Goal: Information Seeking & Learning: Learn about a topic

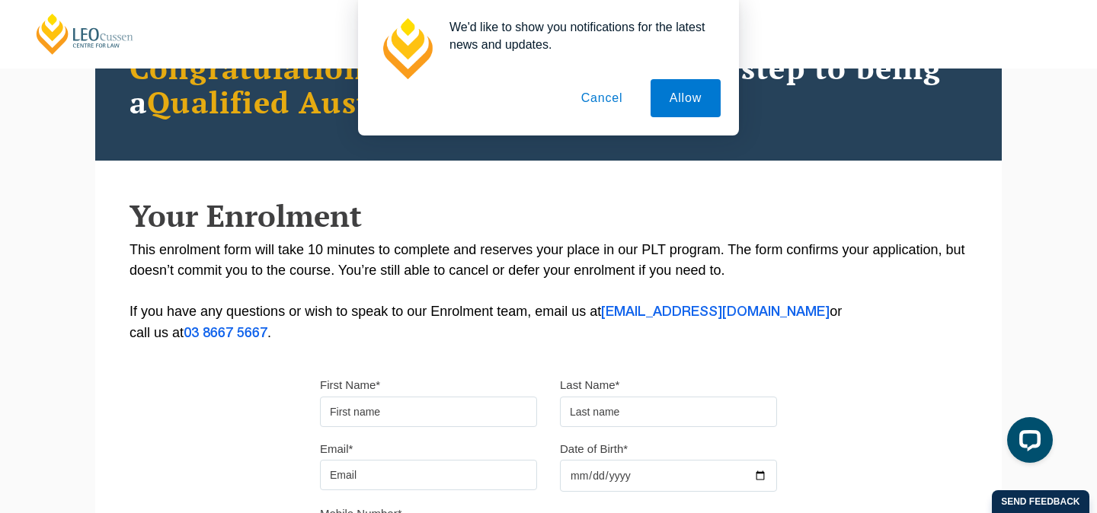
click at [605, 98] on button "Cancel" at bounding box center [602, 98] width 80 height 38
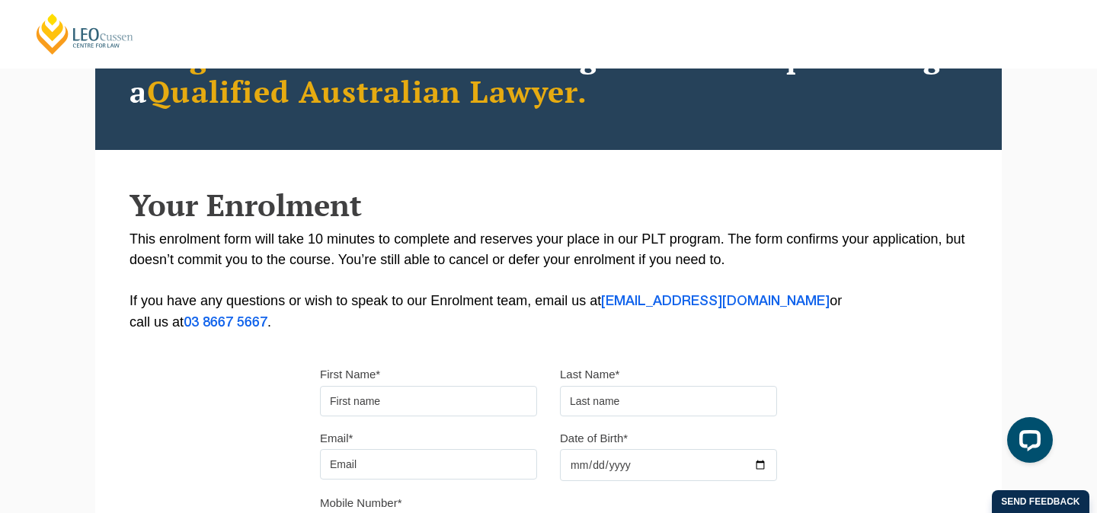
scroll to position [161, 0]
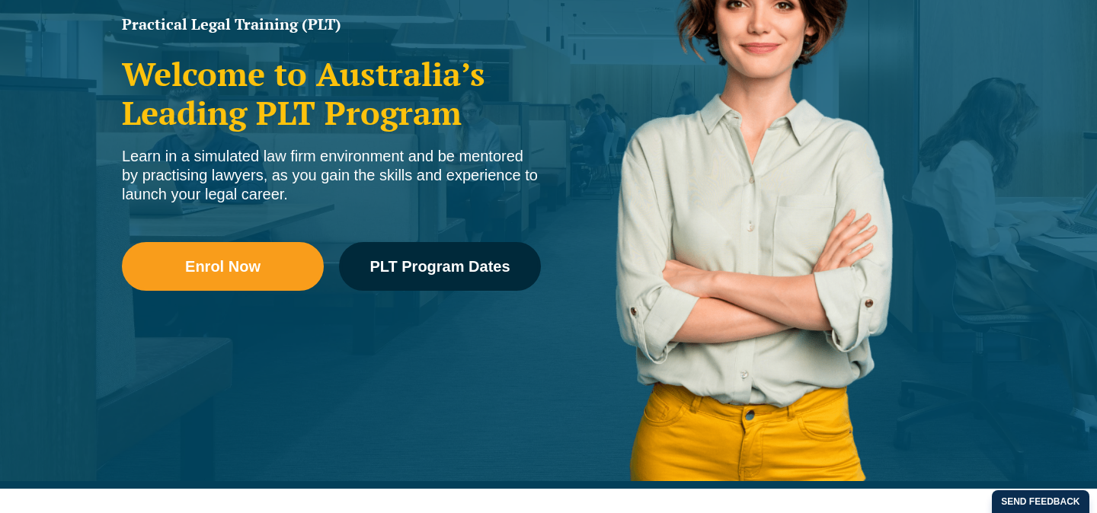
click at [444, 258] on li "PLT WA" at bounding box center [528, 248] width 211 height 24
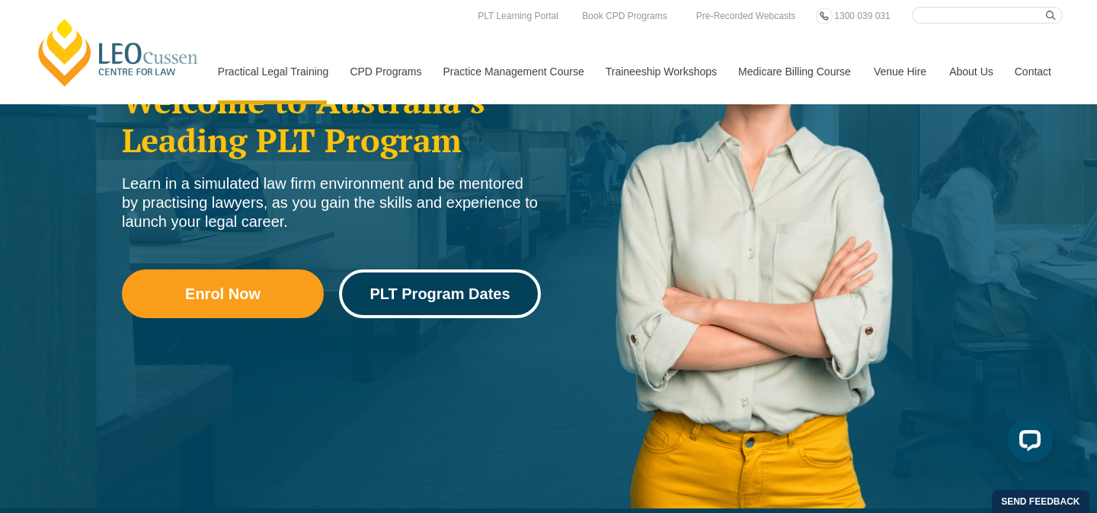
click at [471, 317] on link "PLT Program Dates" at bounding box center [440, 294] width 202 height 49
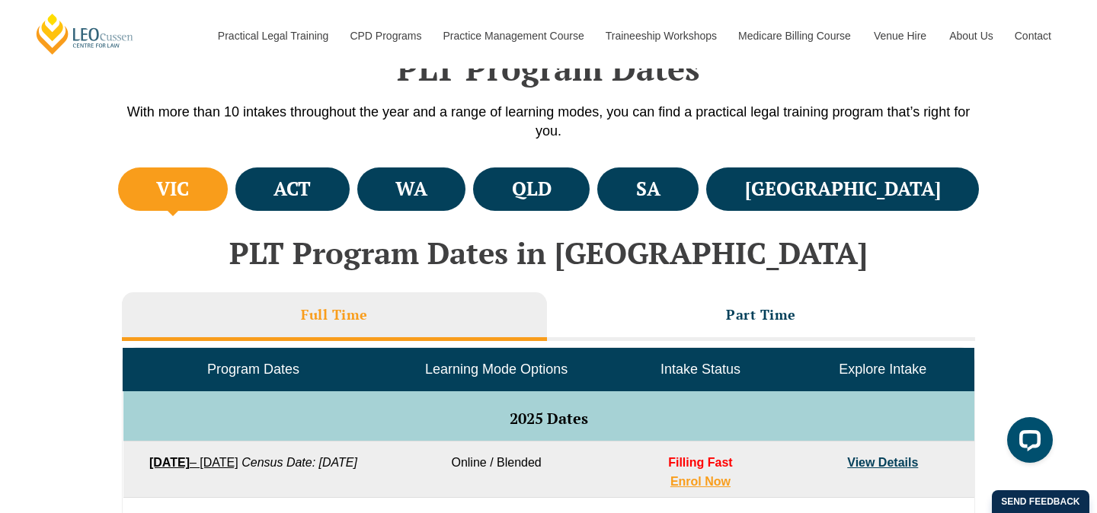
scroll to position [500, 0]
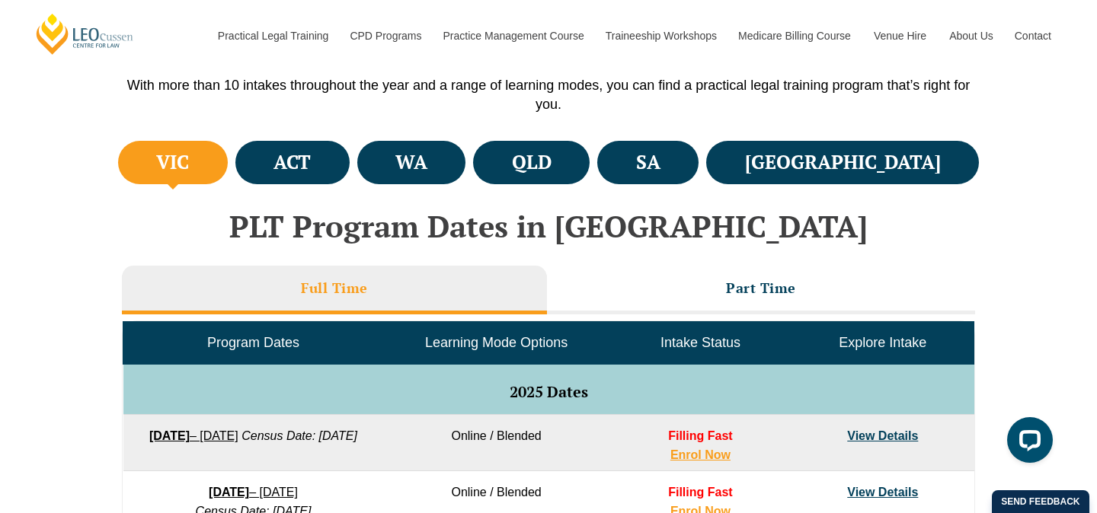
click at [189, 150] on h4 "VIC" at bounding box center [172, 162] width 33 height 25
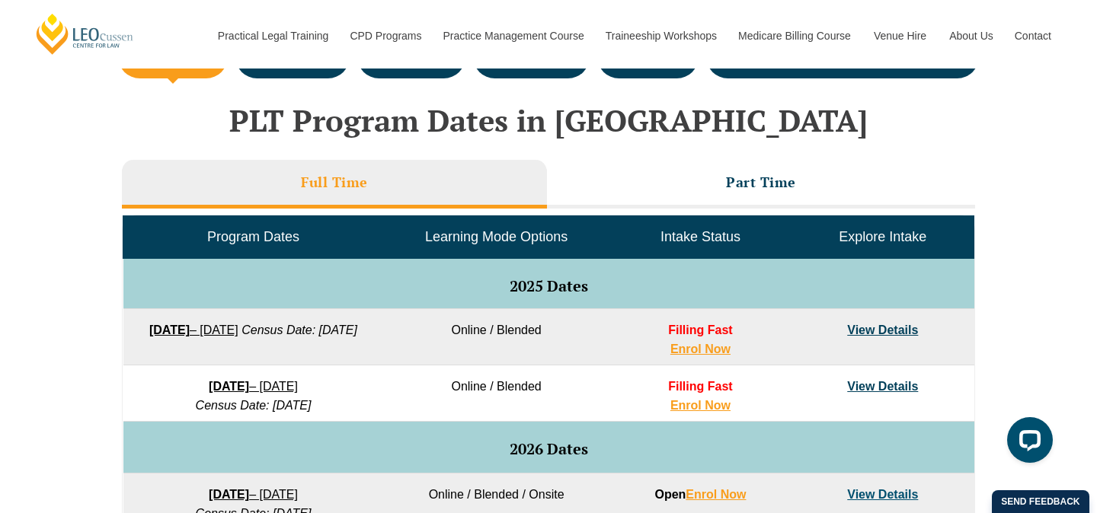
scroll to position [618, 0]
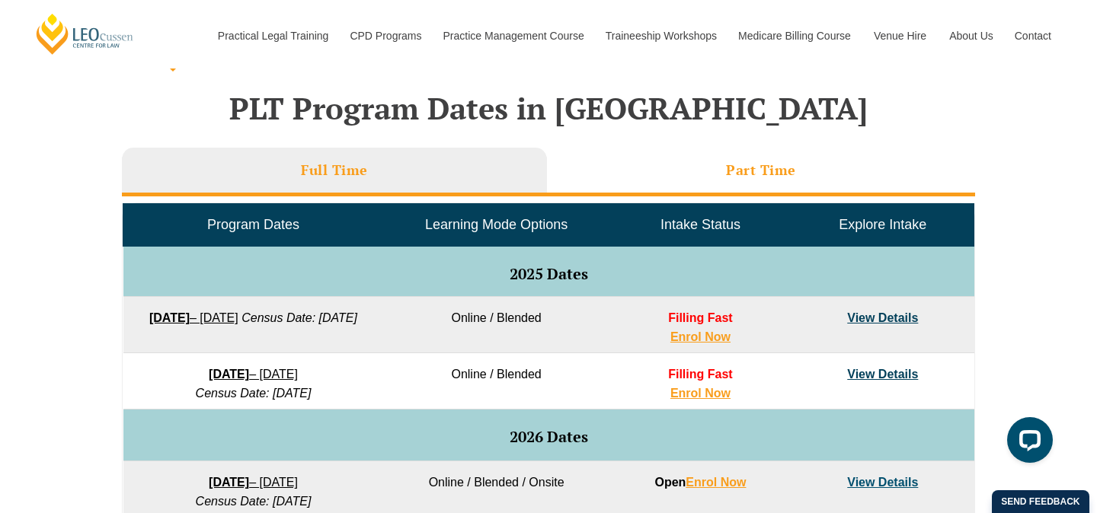
click at [797, 164] on li "Part Time" at bounding box center [761, 172] width 428 height 49
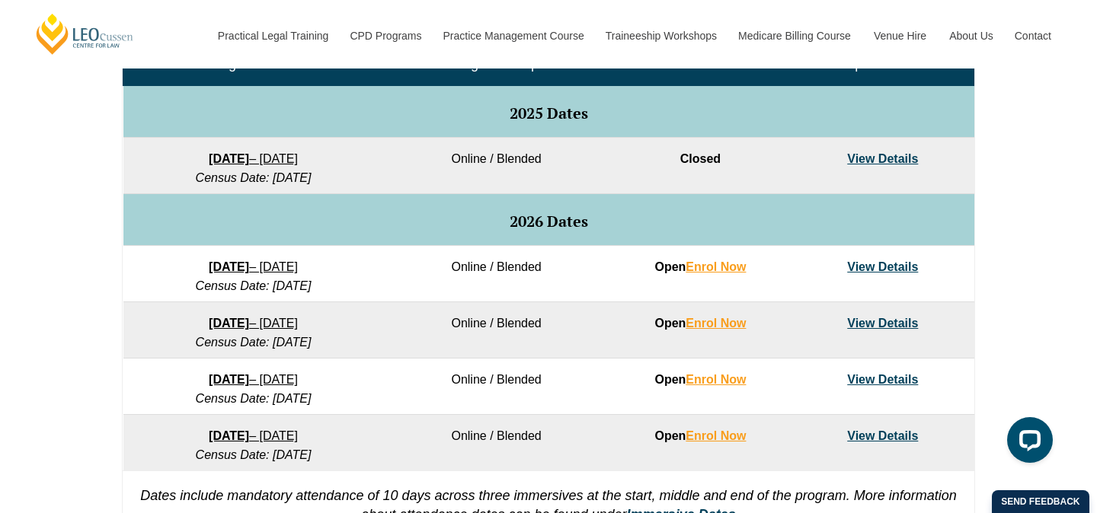
scroll to position [777, 0]
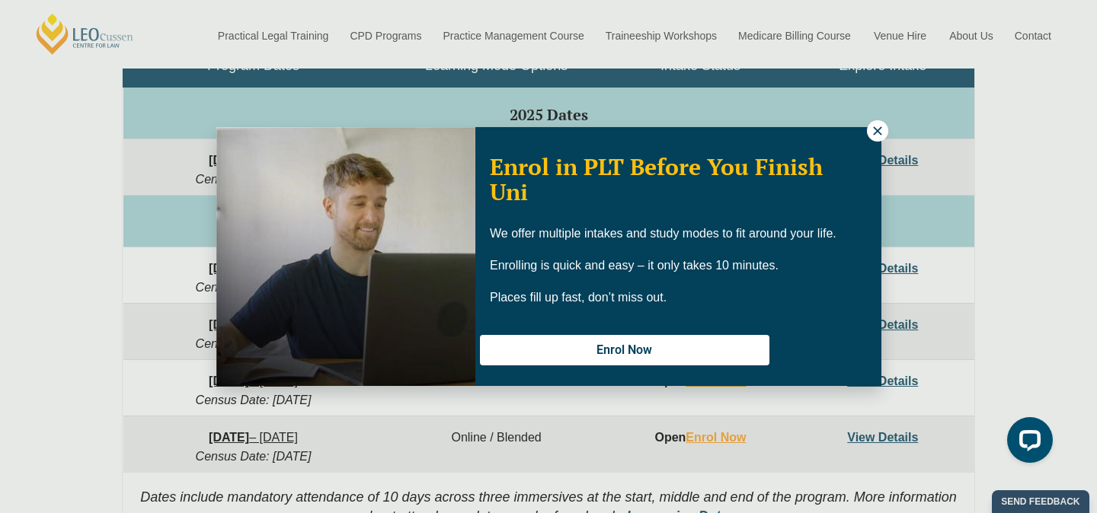
drag, startPoint x: 879, startPoint y: 133, endPoint x: 749, endPoint y: 272, distance: 190.7
click at [749, 272] on div "Enrol in PLT Before You Finish Uni We offer multiple intakes and study modes to…" at bounding box center [548, 256] width 665 height 259
click at [871, 128] on icon at bounding box center [878, 131] width 14 height 14
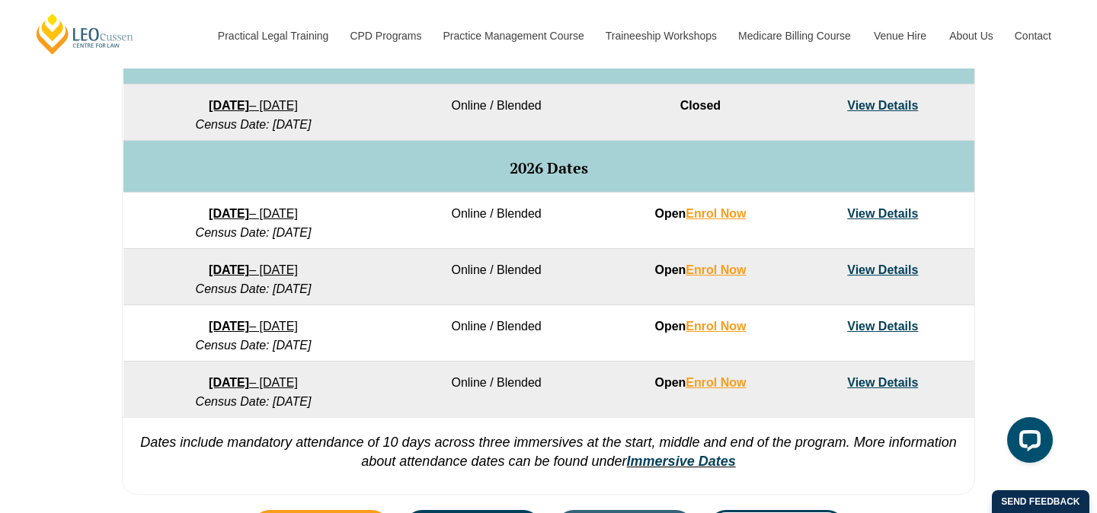
scroll to position [839, 0]
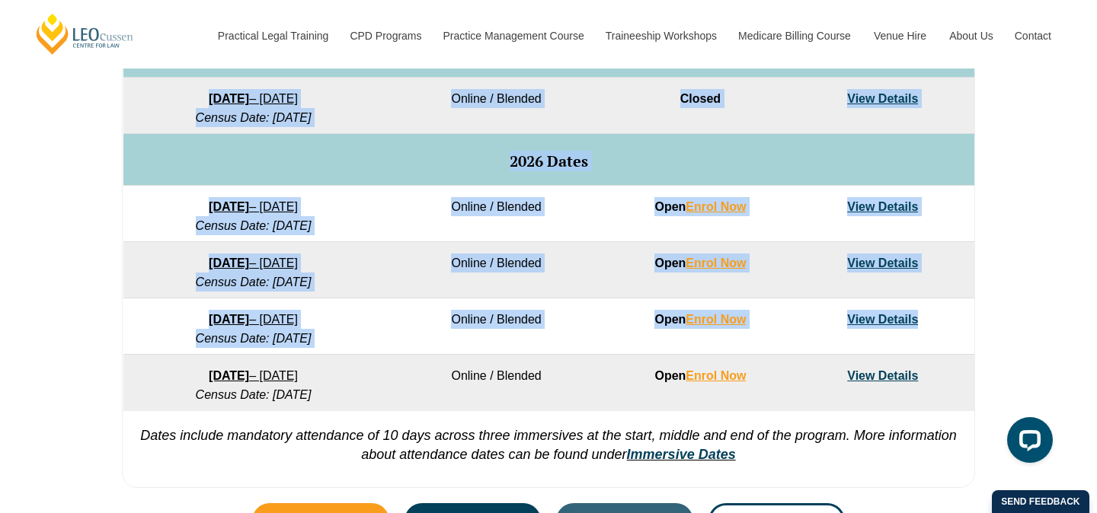
drag, startPoint x: 103, startPoint y: 312, endPoint x: 933, endPoint y: 311, distance: 830.1
click at [933, 318] on div "VIC ACT WA QLD SA NSW PLT Program Dates in Victoria Full Time Part Time Program…" at bounding box center [548, 147] width 1097 height 698
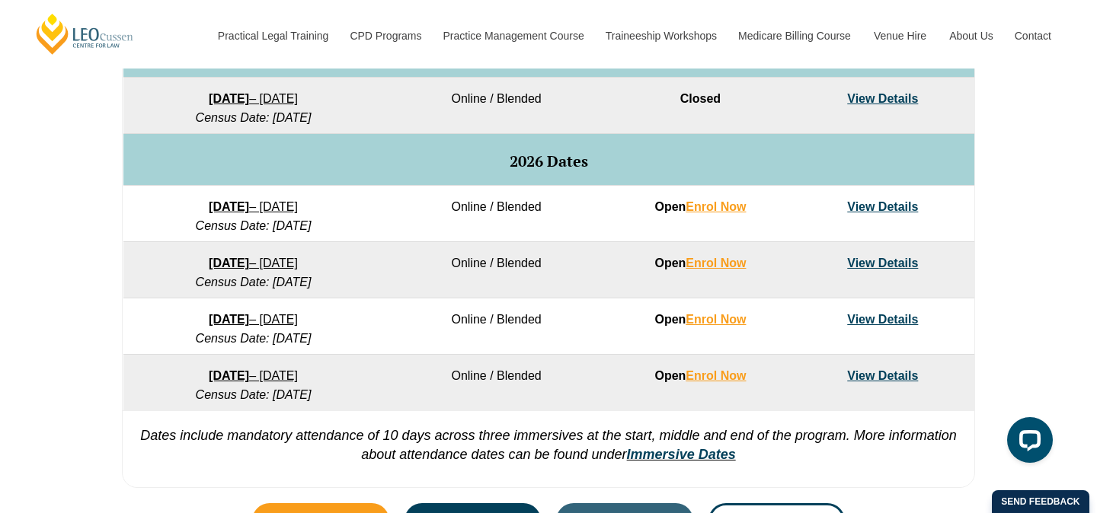
click at [1014, 315] on div "VIC ACT WA QLD SA NSW PLT Program Dates in Victoria Full Time Part Time Program…" at bounding box center [548, 147] width 1097 height 698
drag, startPoint x: 343, startPoint y: 352, endPoint x: 123, endPoint y: 327, distance: 220.8
click at [123, 327] on td "11 May 2026 – 4 December 2026 Census Date: 22 June 2026" at bounding box center [253, 327] width 260 height 56
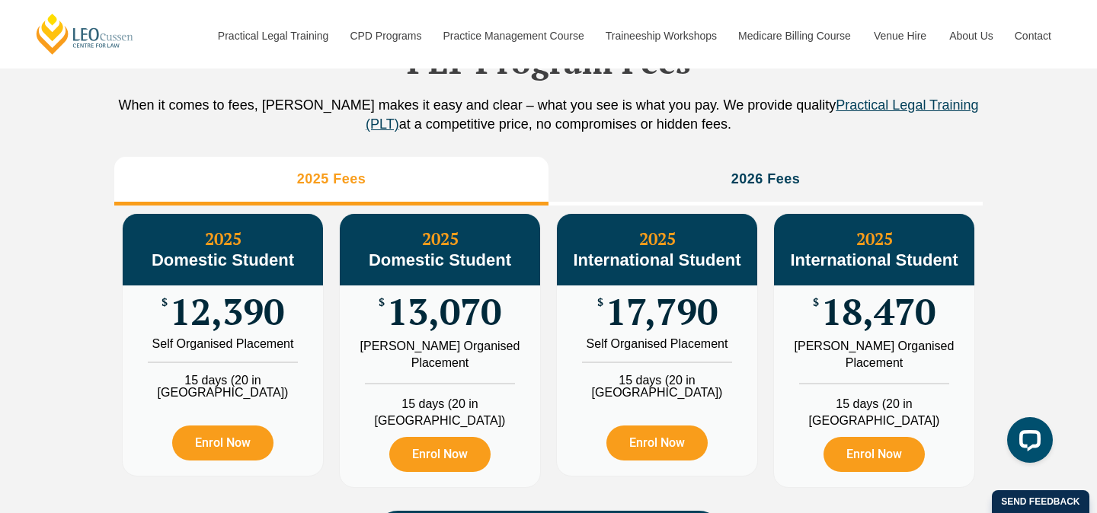
scroll to position [1577, 0]
